Goal: Use online tool/utility: Utilize a website feature to perform a specific function

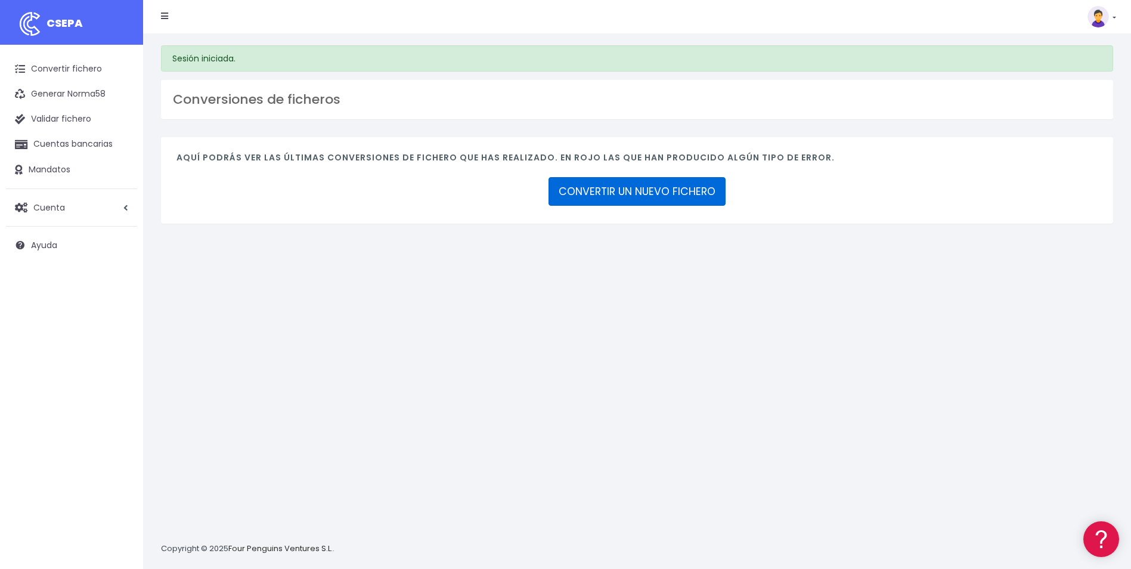
click at [673, 191] on link "CONVERTIR UN NUEVO FICHERO" at bounding box center [636, 191] width 177 height 29
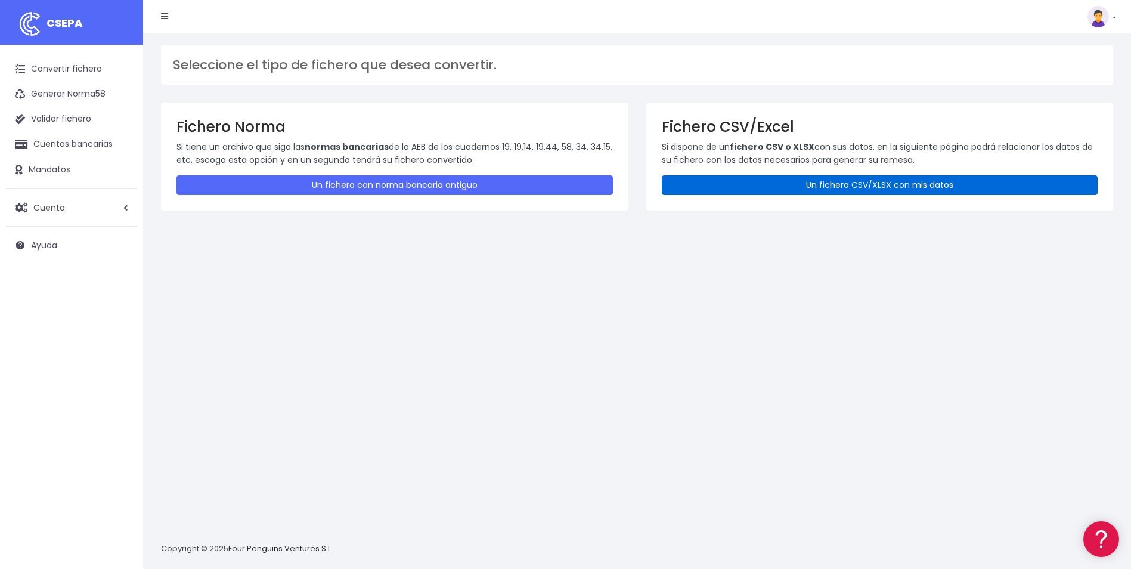
click at [796, 190] on link "Un fichero CSV/XLSX con mis datos" at bounding box center [880, 185] width 436 height 20
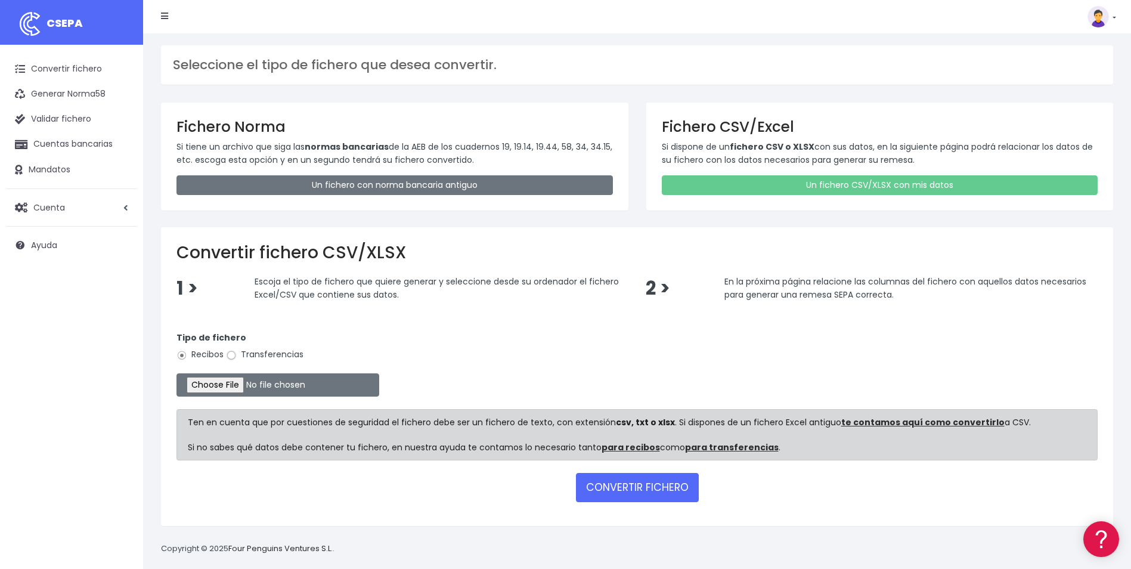
click at [231, 352] on input "Transferencias" at bounding box center [231, 355] width 11 height 11
radio input "true"
click at [232, 387] on input "file" at bounding box center [277, 384] width 203 height 23
type input "C:\fakepath\Trasferencia Manual SEPA 03.10.2025_0534 ES 2751,89 EUR.csv"
click at [233, 383] on input "file" at bounding box center [277, 384] width 203 height 23
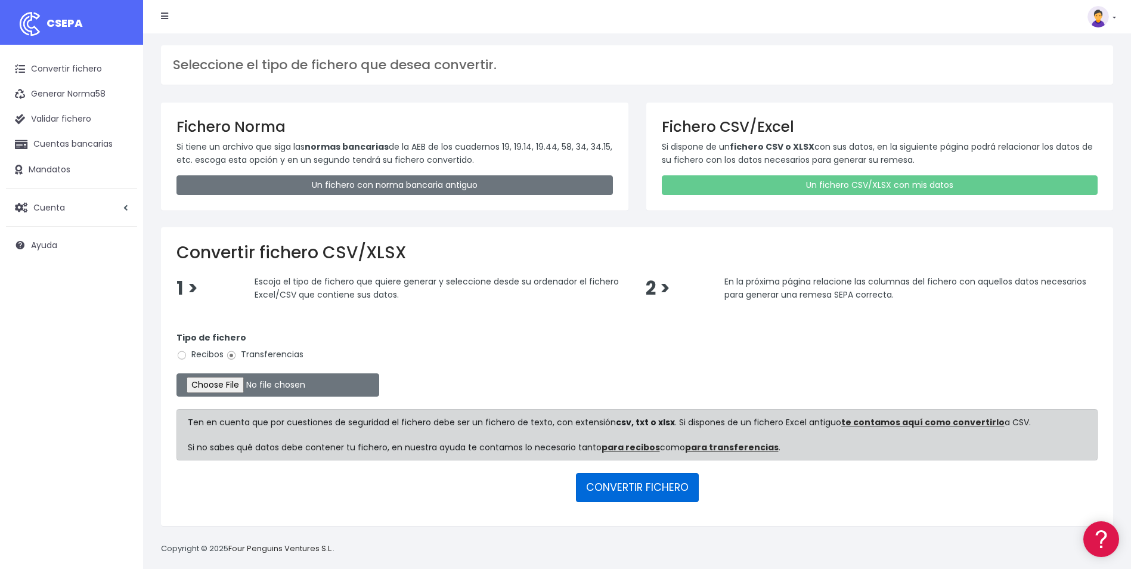
click at [656, 484] on button "CONVERTIR FICHERO" at bounding box center [637, 487] width 123 height 29
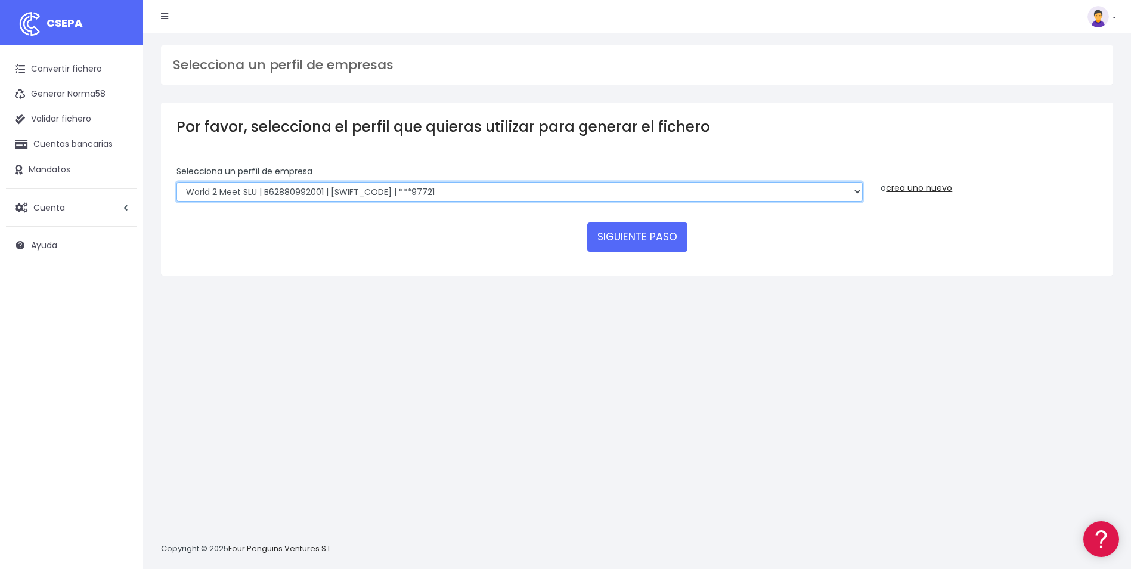
click at [403, 193] on select "World 2 Meet SLU | B62880992001 | [SWIFT_CODE] | ***97721 WORLD2MEET,S.L.U | B6…" at bounding box center [519, 192] width 686 height 20
select select "563"
click at [176, 182] on select "World 2 Meet SLU | B62880992001 | [SWIFT_CODE] | ***97721 WORLD2MEET,S.L.U | B6…" at bounding box center [519, 192] width 686 height 20
click at [604, 234] on button "SIGUIENTE PASO" at bounding box center [637, 236] width 100 height 29
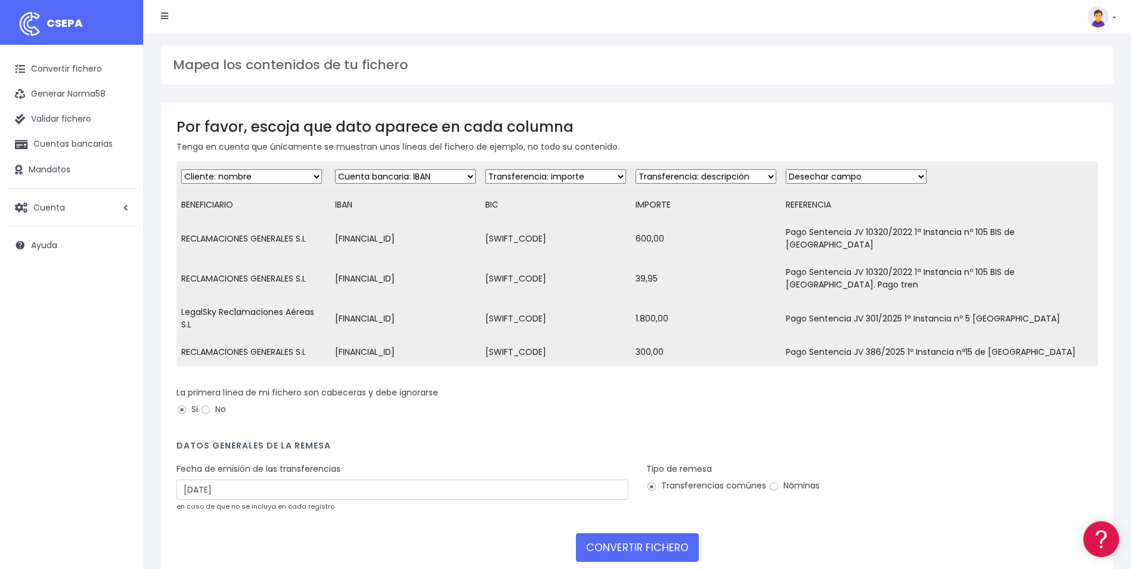
click at [396, 178] on select "Desechar campo Cliente: nombre Cliente: DNI Cliente: Email Cliente: referencia …" at bounding box center [405, 176] width 141 height 14
click at [337, 169] on select "Desechar campo Cliente: nombre Cliente: DNI Cliente: Email Cliente: referencia …" at bounding box center [405, 176] width 141 height 14
click at [563, 176] on select "Desechar campo Cliente: nombre Cliente: DNI Cliente: Email Cliente: referencia …" at bounding box center [555, 176] width 141 height 14
select select "bic"
click at [485, 169] on select "Desechar campo Cliente: nombre Cliente: DNI Cliente: Email Cliente: referencia …" at bounding box center [555, 176] width 141 height 14
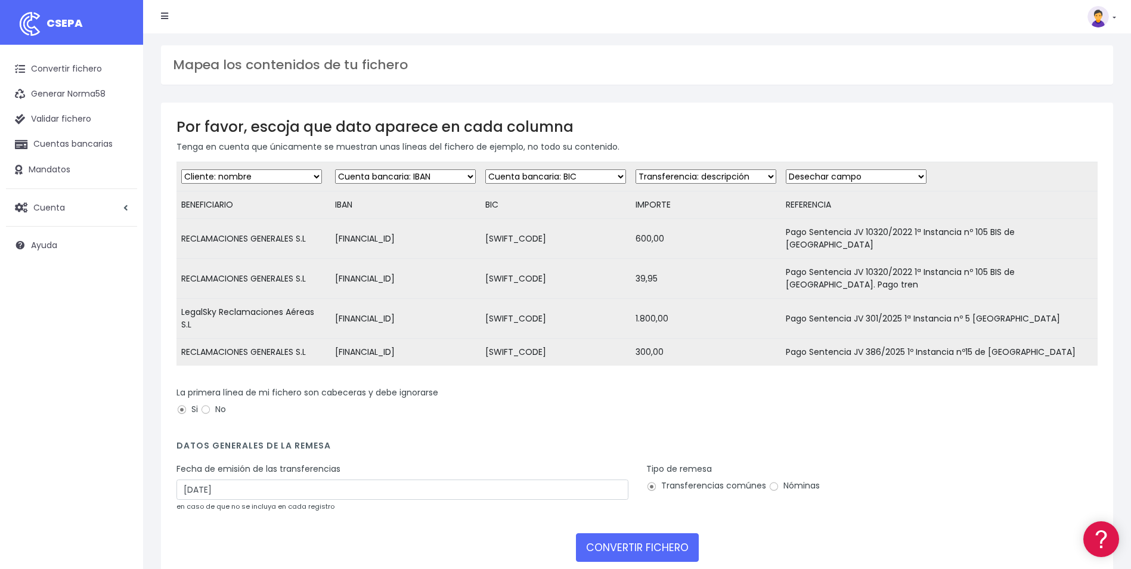
click at [722, 170] on select "Desechar campo Cliente: nombre Cliente: DNI Cliente: Email Cliente: referencia …" at bounding box center [705, 176] width 141 height 14
click at [831, 414] on div "La primera línea de mi fichero son cabeceras y debe ignorarse Si No" at bounding box center [636, 402] width 921 height 33
click at [745, 178] on select "Desechar campo Cliente: nombre Cliente: DNI Cliente: Email Cliente: referencia …" at bounding box center [705, 176] width 141 height 14
click at [635, 169] on select "Desechar campo Cliente: nombre Cliente: DNI Cliente: Email Cliente: referencia …" at bounding box center [705, 176] width 141 height 14
click at [758, 171] on select "Desechar campo Cliente: nombre Cliente: DNI Cliente: Email Cliente: referencia …" at bounding box center [705, 176] width 141 height 14
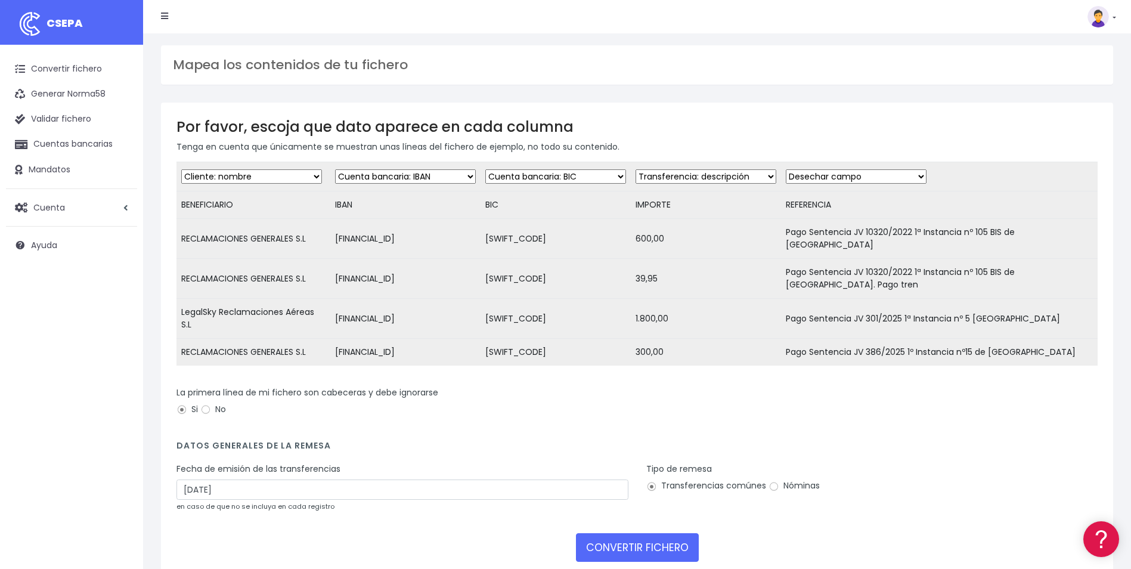
select select "amount"
click at [635, 169] on select "Desechar campo Cliente: nombre Cliente: DNI Cliente: Email Cliente: referencia …" at bounding box center [705, 176] width 141 height 14
click at [874, 176] on select "Desechar campo Cliente: nombre Cliente: DNI Cliente: Email Cliente: referencia …" at bounding box center [856, 176] width 141 height 14
select select "description"
click at [786, 169] on select "Desechar campo Cliente: nombre Cliente: DNI Cliente: Email Cliente: referencia …" at bounding box center [856, 176] width 141 height 14
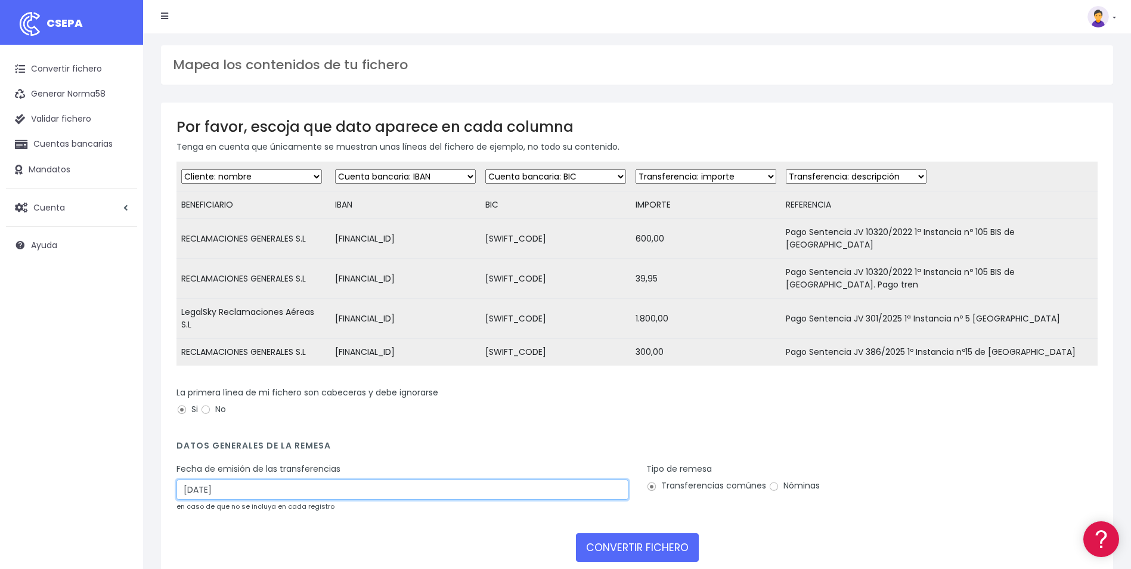
click at [253, 491] on input "05/10/2025" at bounding box center [402, 489] width 452 height 20
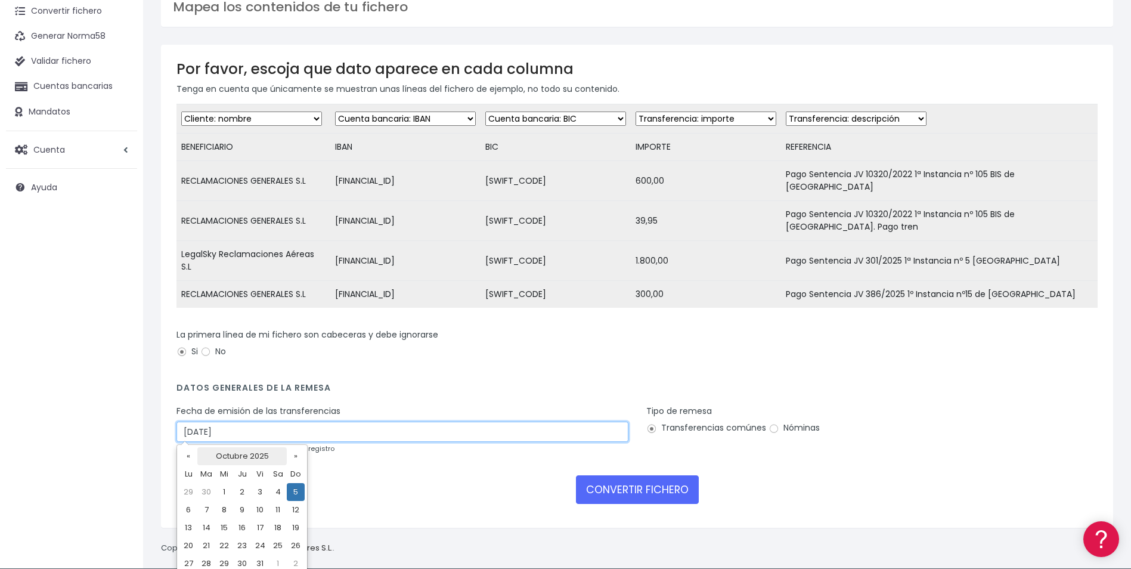
scroll to position [60, 0]
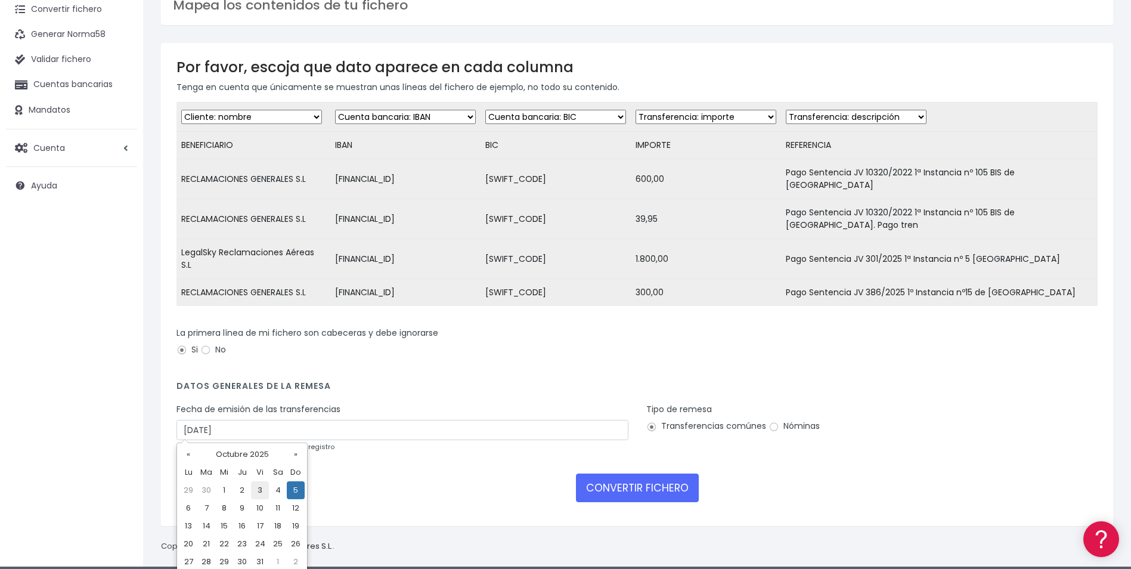
click at [260, 493] on td "3" at bounding box center [260, 490] width 18 height 18
type input "03/10/2025"
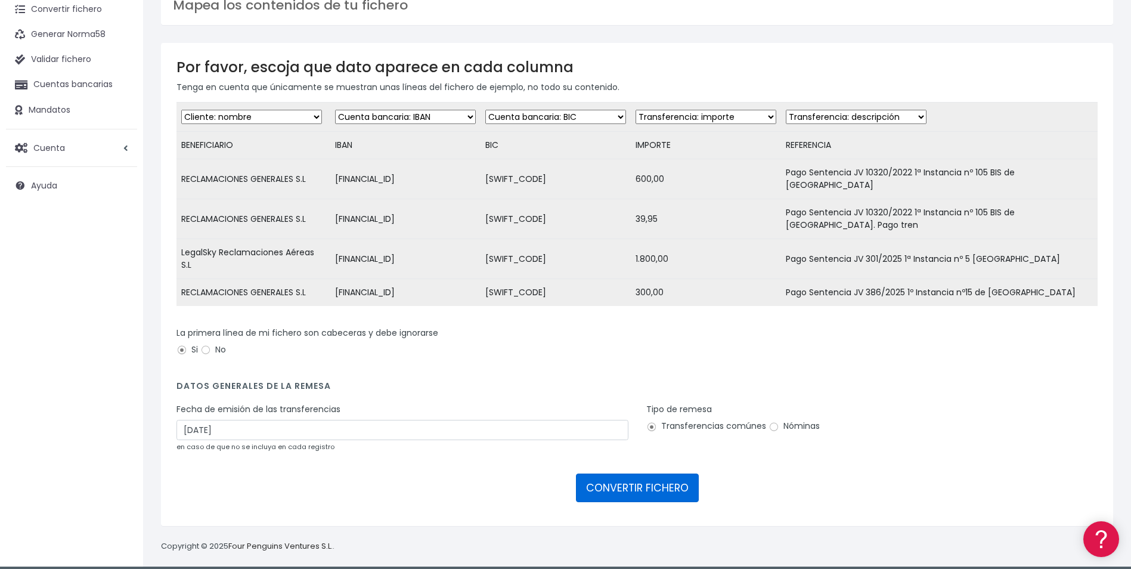
click at [637, 492] on button "CONVERTIR FICHERO" at bounding box center [637, 487] width 123 height 29
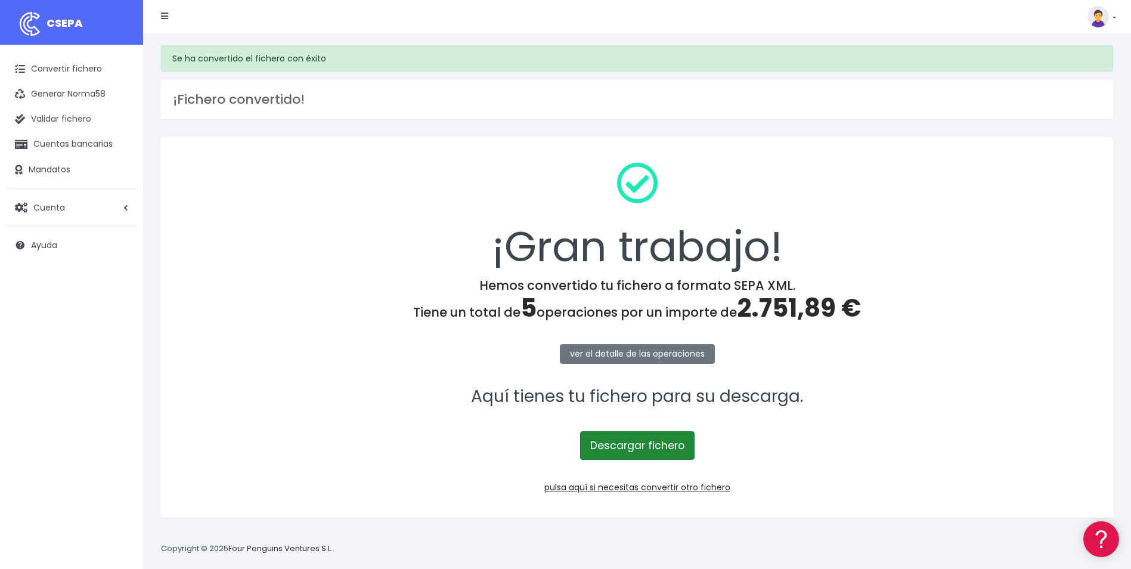
click at [660, 444] on link "Descargar fichero" at bounding box center [637, 445] width 114 height 29
